Goal: Check status: Check status

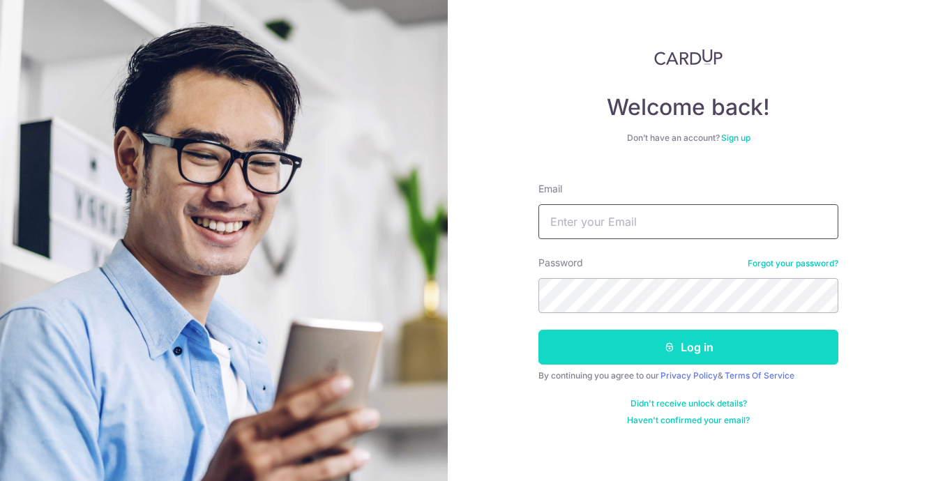
type input "[EMAIL_ADDRESS][DOMAIN_NAME]"
click at [694, 354] on button "Log in" at bounding box center [688, 347] width 300 height 35
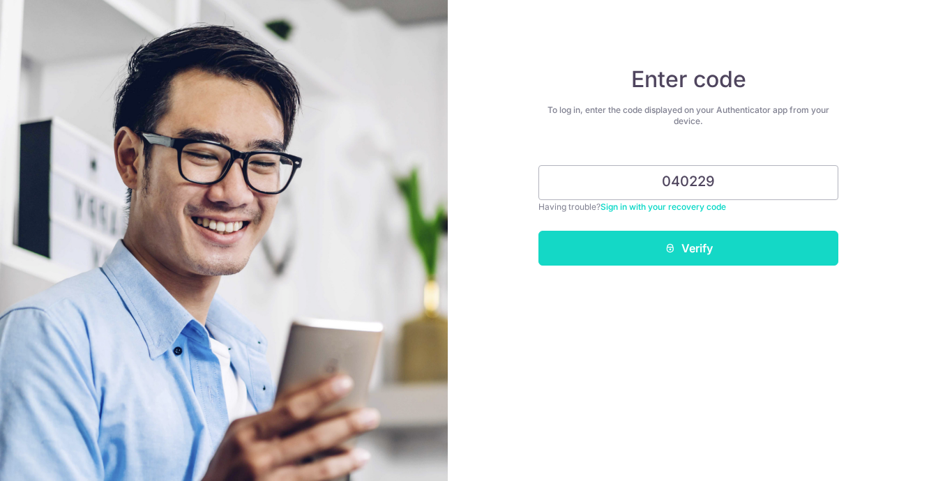
type input "040229"
click at [715, 253] on button "Verify" at bounding box center [688, 248] width 300 height 35
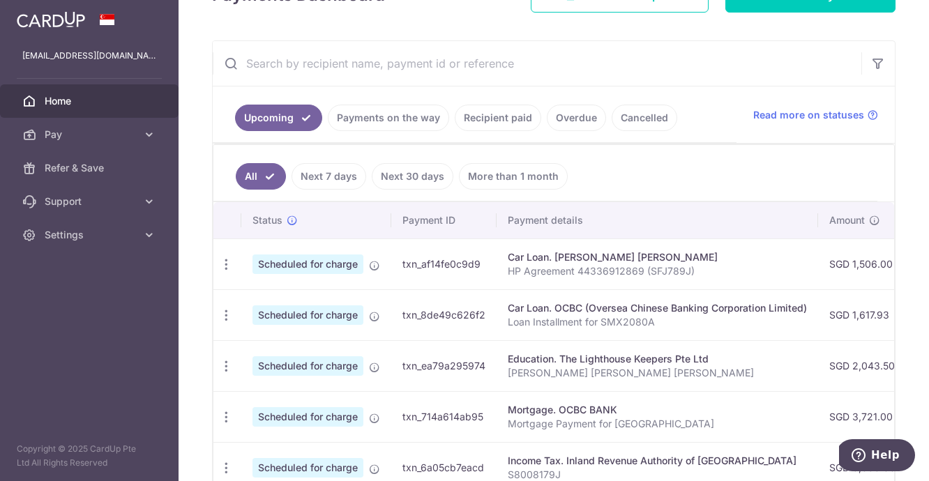
click at [430, 119] on link "Payments on the way" at bounding box center [388, 118] width 121 height 27
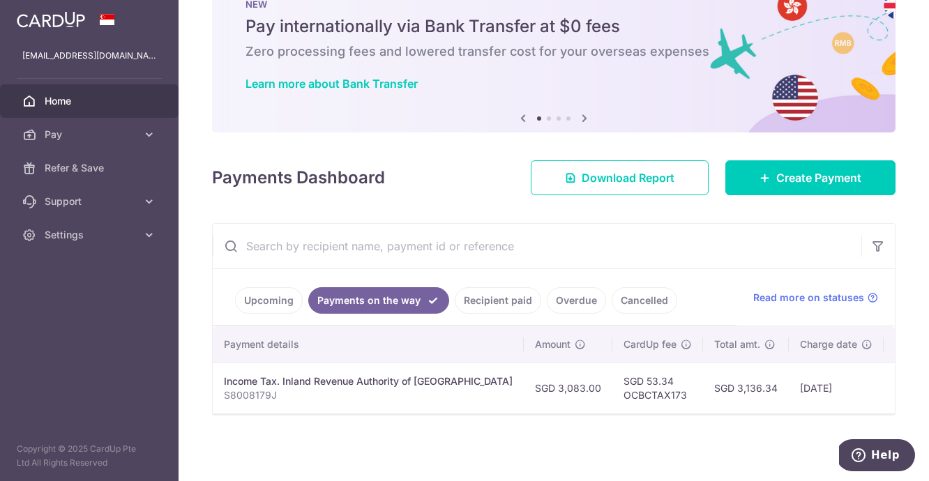
scroll to position [0, 274]
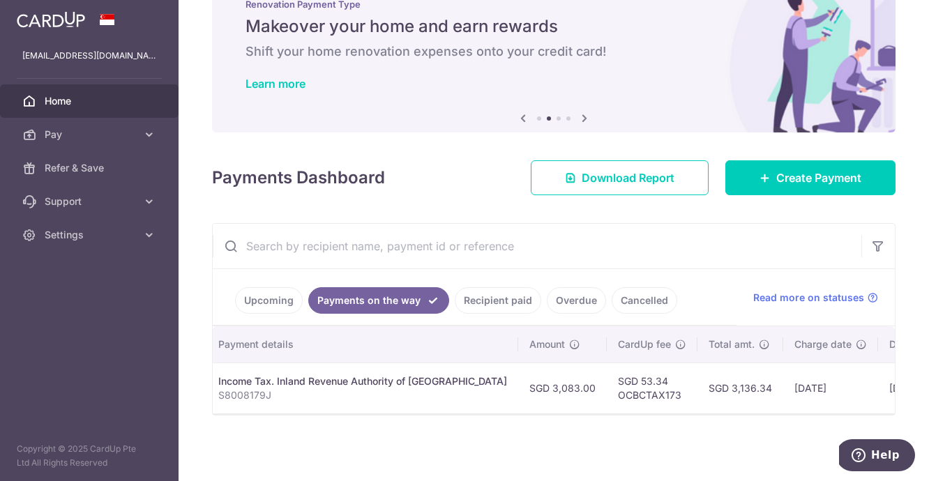
click at [267, 299] on link "Upcoming" at bounding box center [269, 300] width 68 height 27
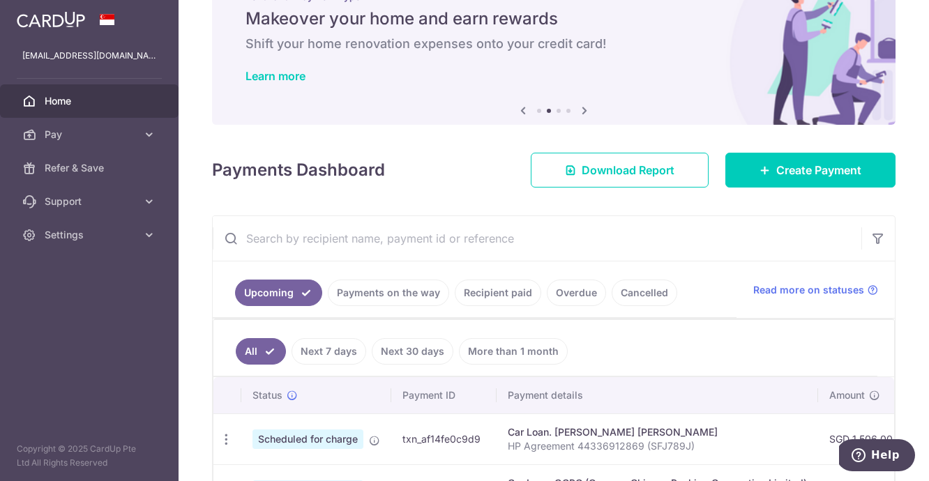
click at [337, 354] on link "Next 7 days" at bounding box center [329, 351] width 75 height 27
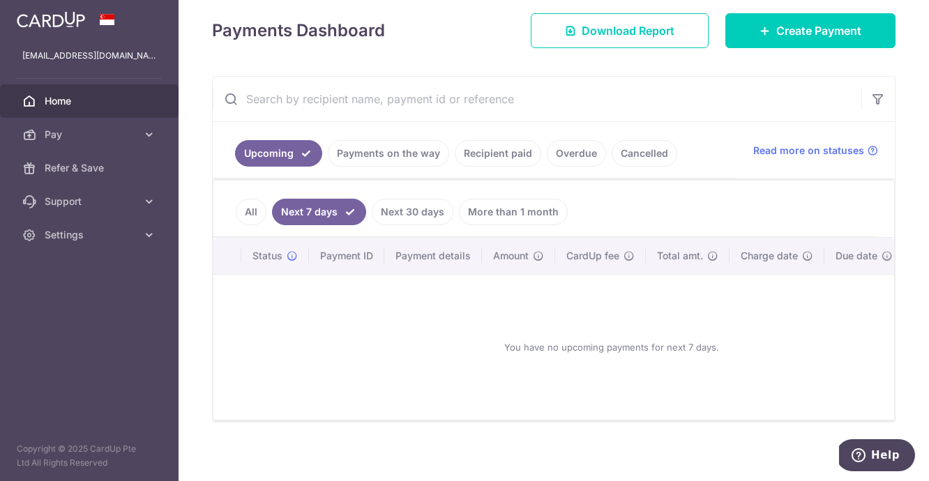
scroll to position [208, 0]
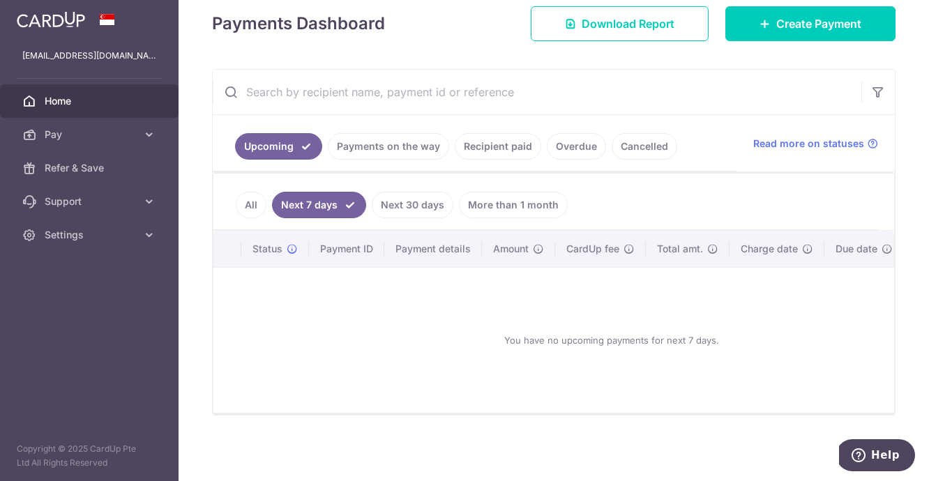
click at [414, 201] on link "Next 30 days" at bounding box center [413, 205] width 82 height 27
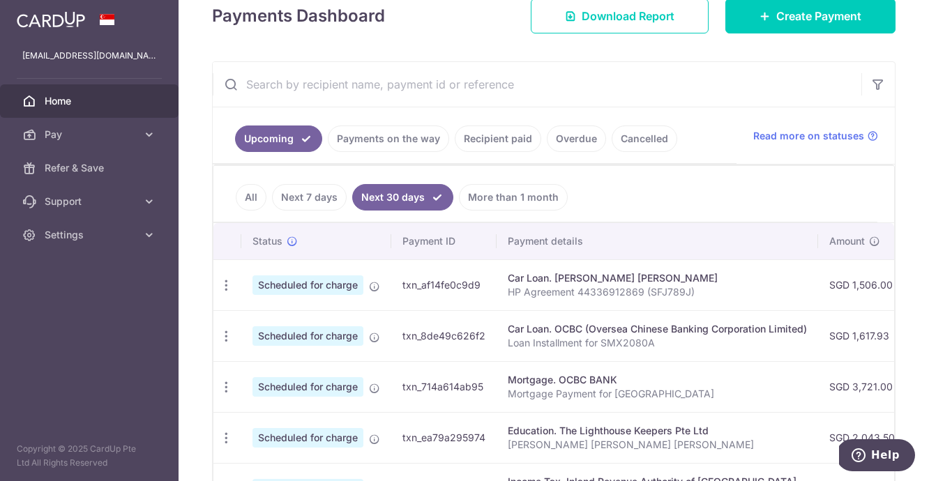
click at [319, 199] on link "Next 7 days" at bounding box center [309, 197] width 75 height 27
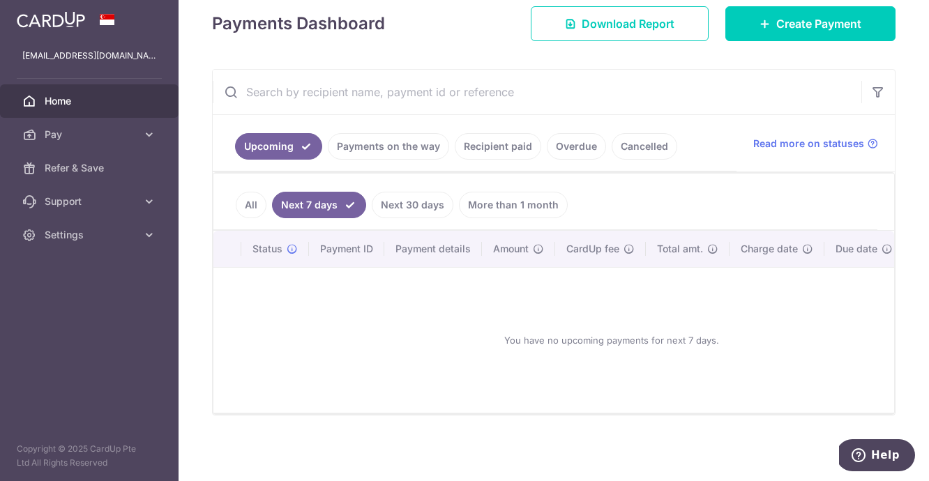
click at [255, 200] on link "All" at bounding box center [251, 205] width 31 height 27
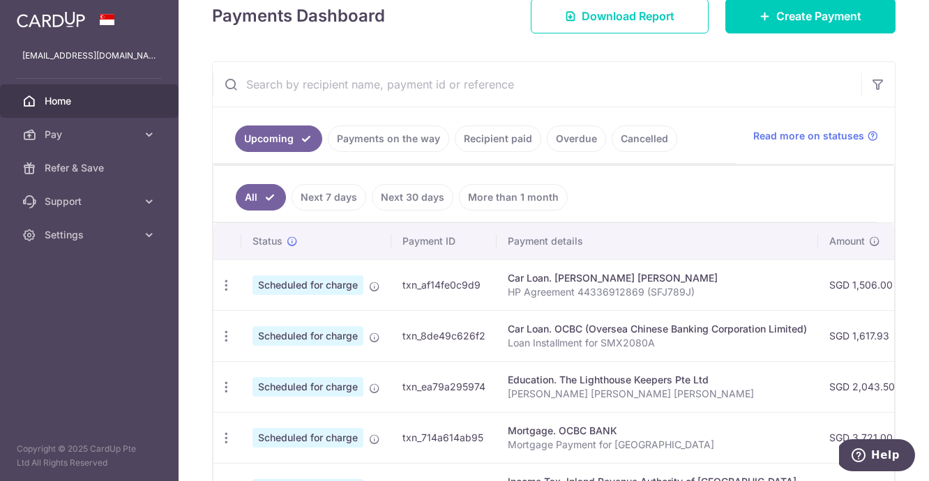
click at [410, 98] on input "text" at bounding box center [537, 84] width 649 height 45
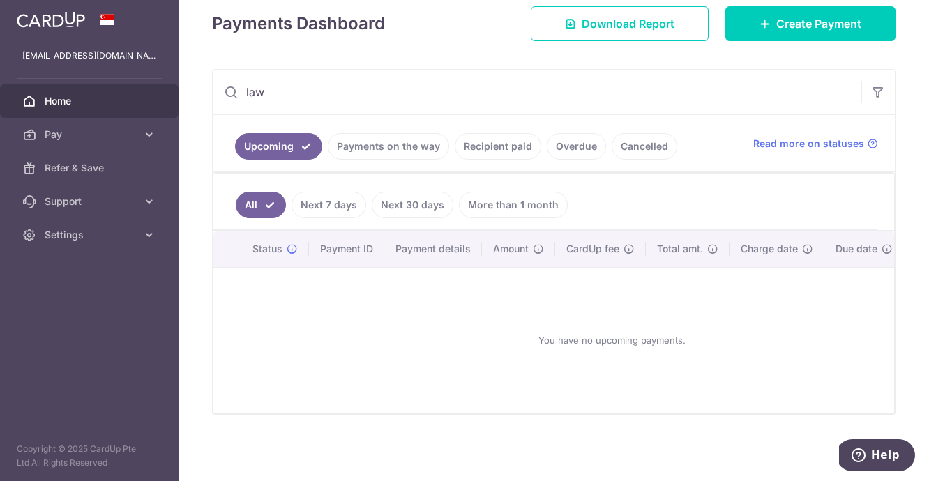
click at [389, 142] on link "Payments on the way" at bounding box center [388, 146] width 121 height 27
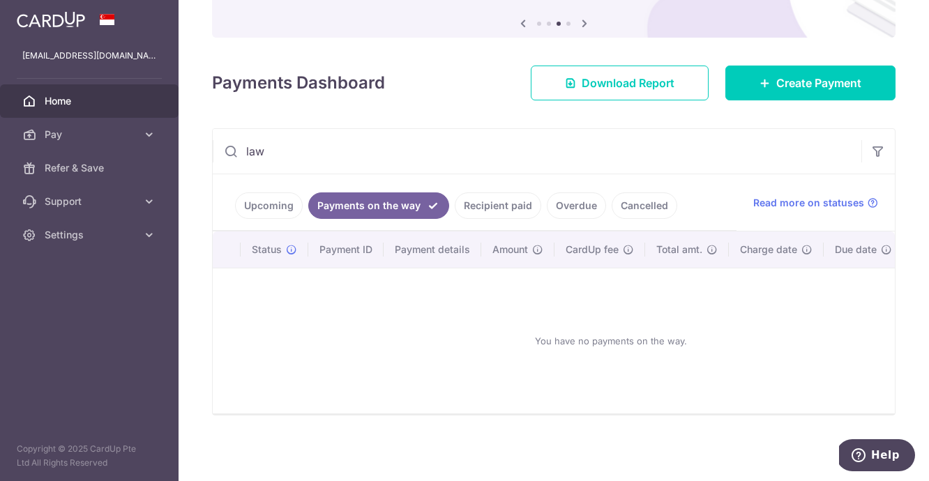
click at [500, 202] on link "Recipient paid" at bounding box center [498, 206] width 86 height 27
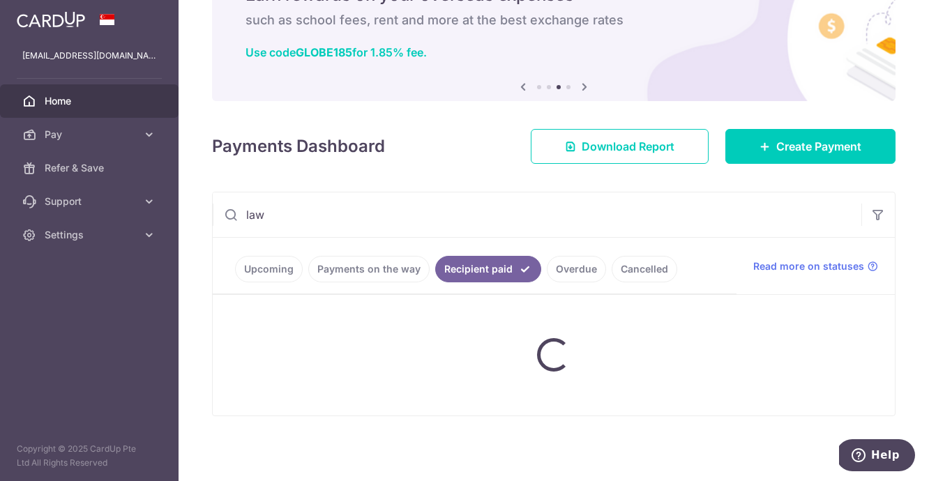
scroll to position [149, 0]
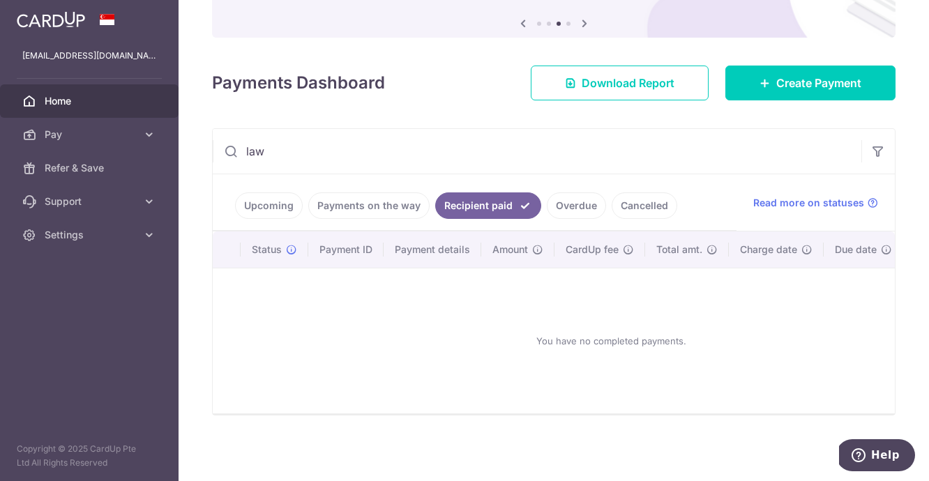
click at [454, 153] on input "law" at bounding box center [537, 151] width 649 height 45
click at [453, 153] on input "law" at bounding box center [537, 151] width 649 height 45
click at [453, 152] on input "law" at bounding box center [537, 151] width 649 height 45
click at [554, 199] on link "Overdue" at bounding box center [576, 206] width 59 height 27
click at [635, 195] on link "Cancelled" at bounding box center [645, 206] width 66 height 27
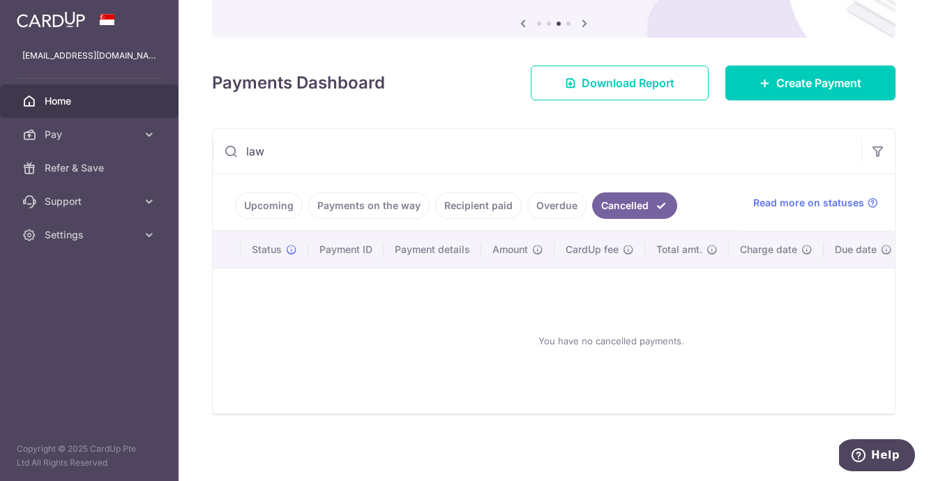
click at [279, 199] on link "Upcoming" at bounding box center [269, 206] width 68 height 27
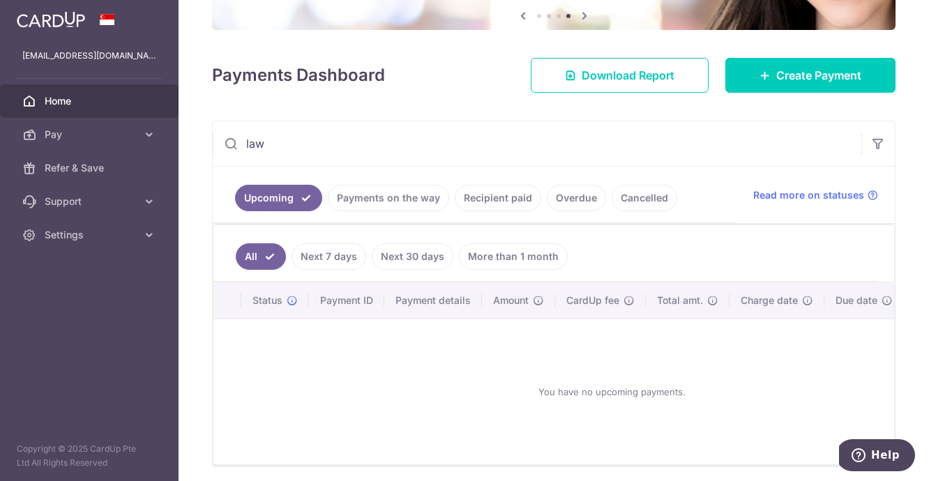
click at [301, 149] on input "law" at bounding box center [537, 143] width 649 height 45
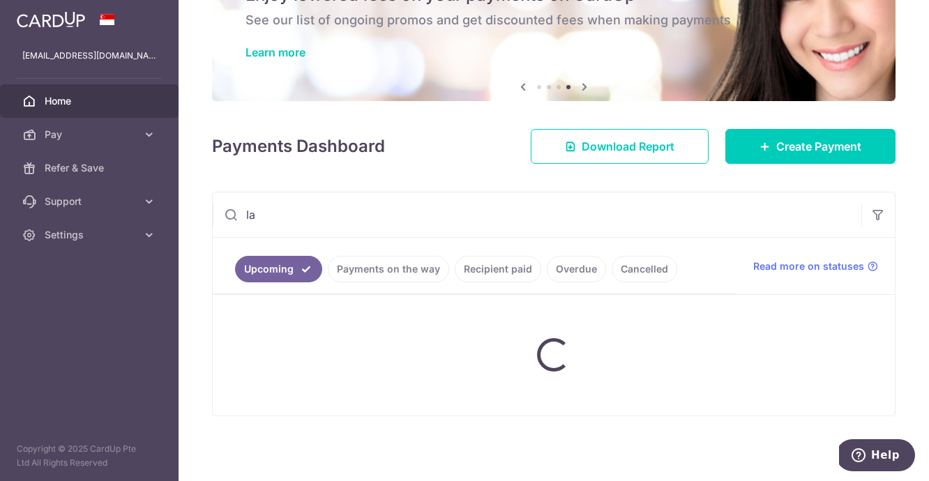
type input "l"
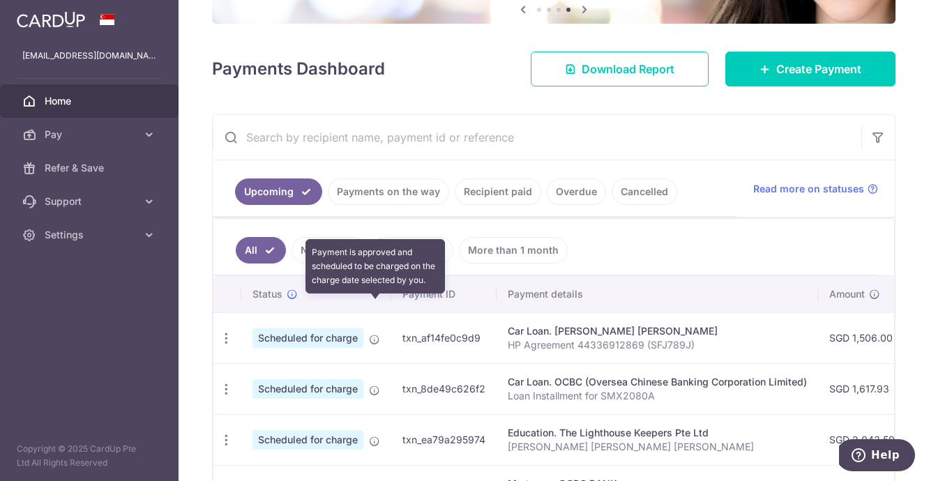
scroll to position [116, 0]
